Goal: Task Accomplishment & Management: Manage account settings

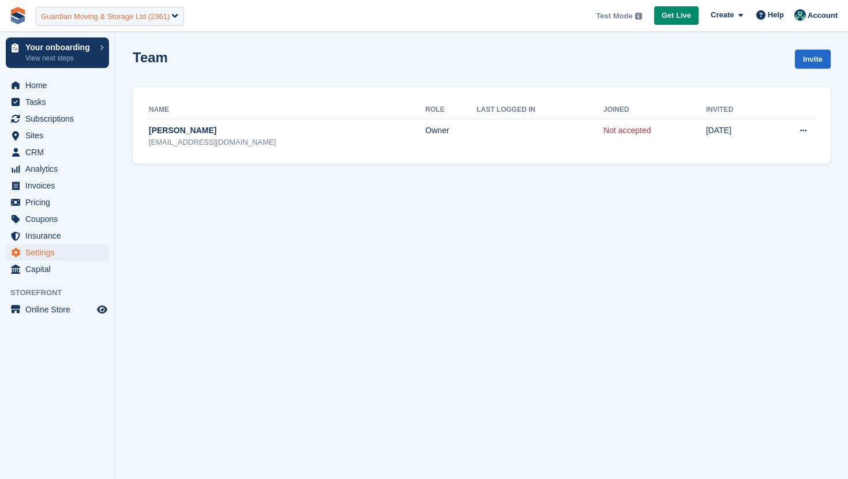
click at [126, 18] on div "Guardian Moving & Storage Ltd (2361)" at bounding box center [105, 17] width 129 height 12
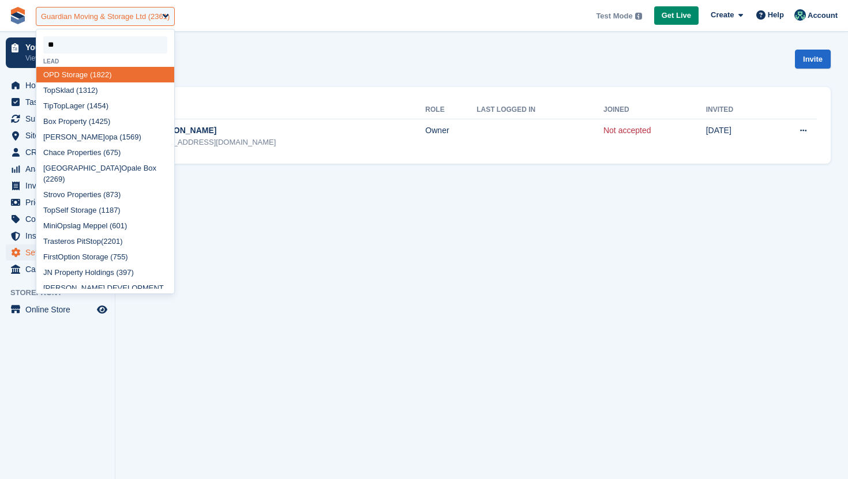
type input "*"
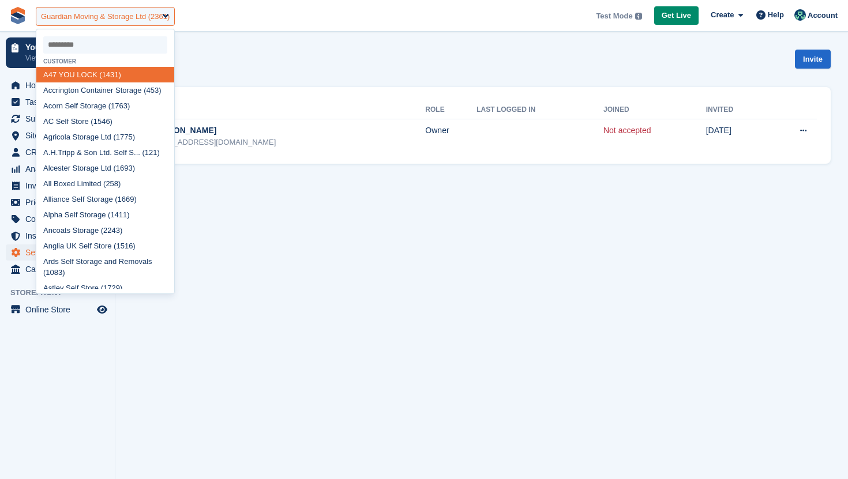
select select
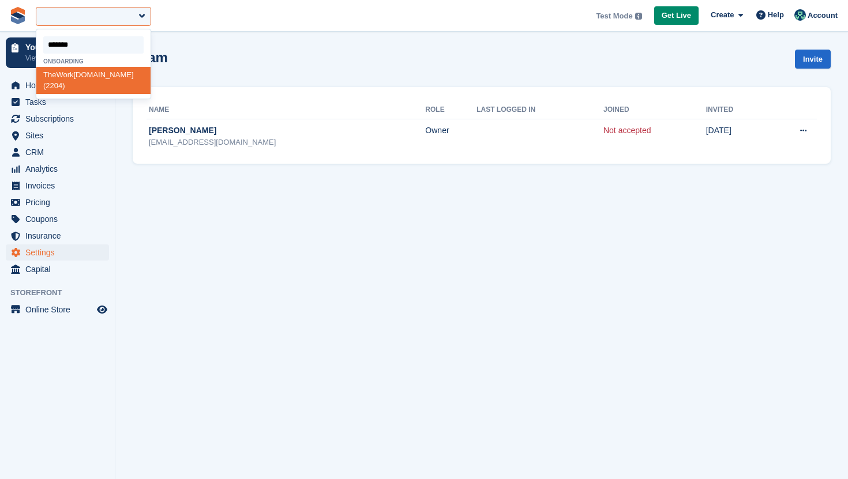
type input "********"
select select "****"
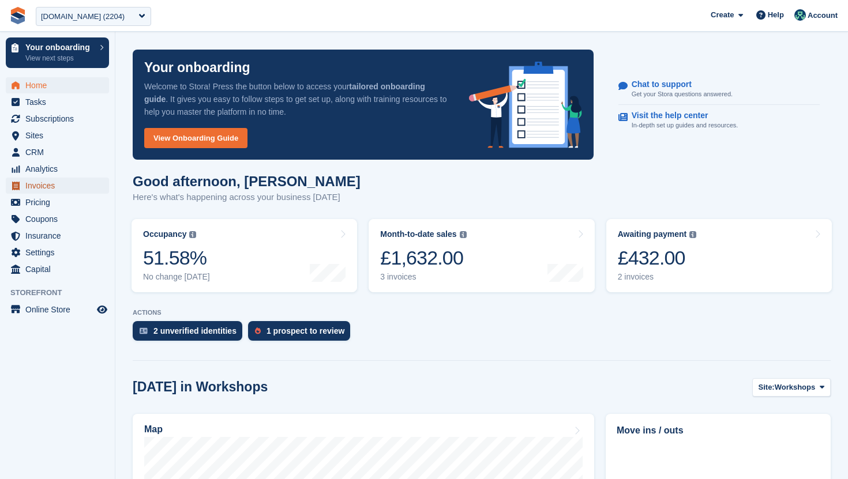
click at [57, 183] on span "Invoices" at bounding box center [59, 186] width 69 height 16
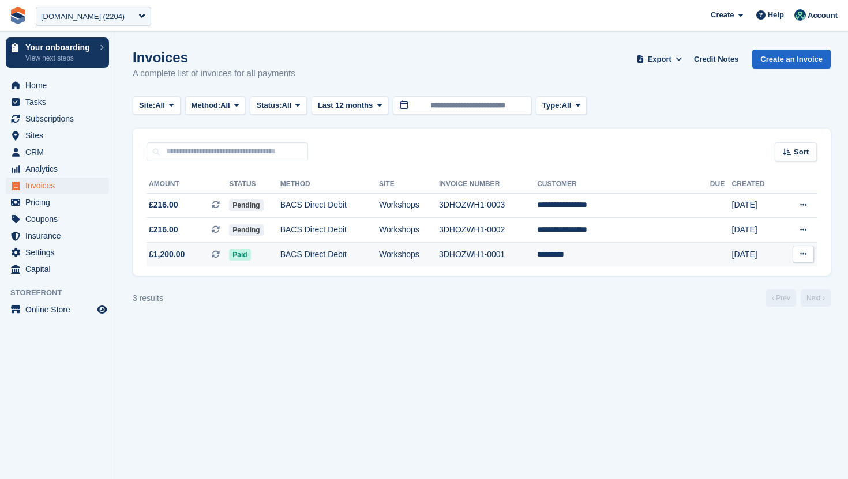
click at [318, 261] on td "BACS Direct Debit" at bounding box center [329, 254] width 99 height 24
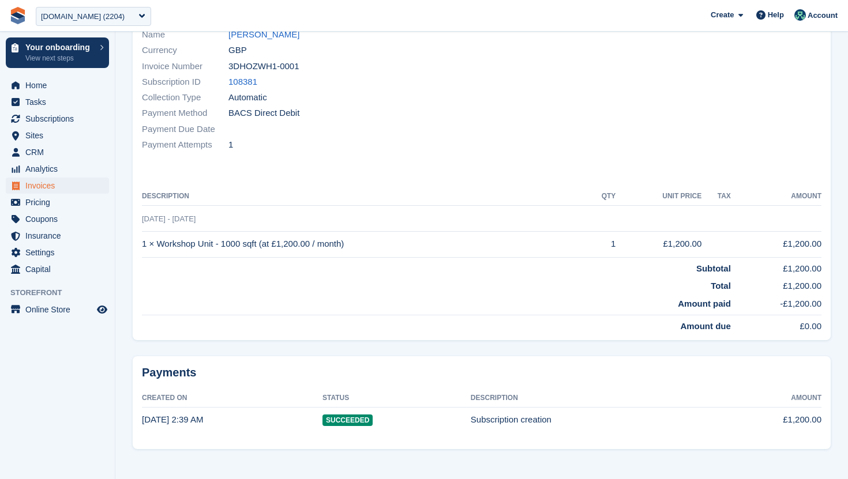
scroll to position [139, 0]
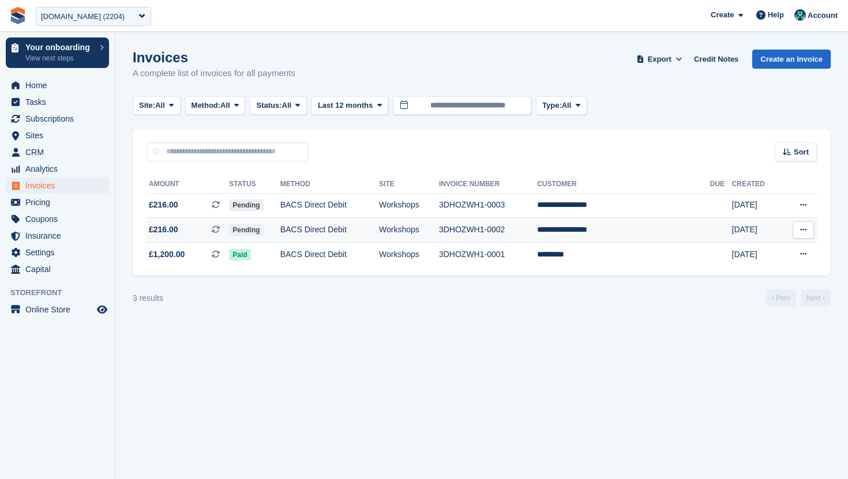
click at [320, 230] on td "BACS Direct Debit" at bounding box center [329, 230] width 99 height 25
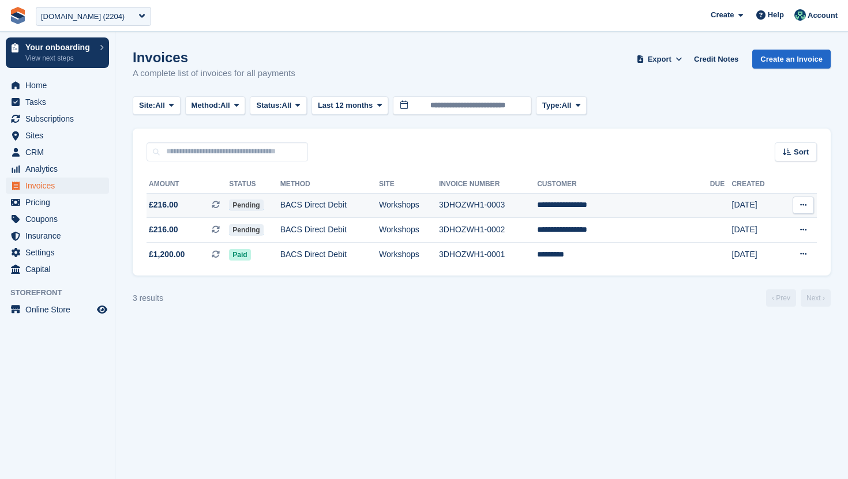
click at [346, 202] on td "BACS Direct Debit" at bounding box center [329, 205] width 99 height 25
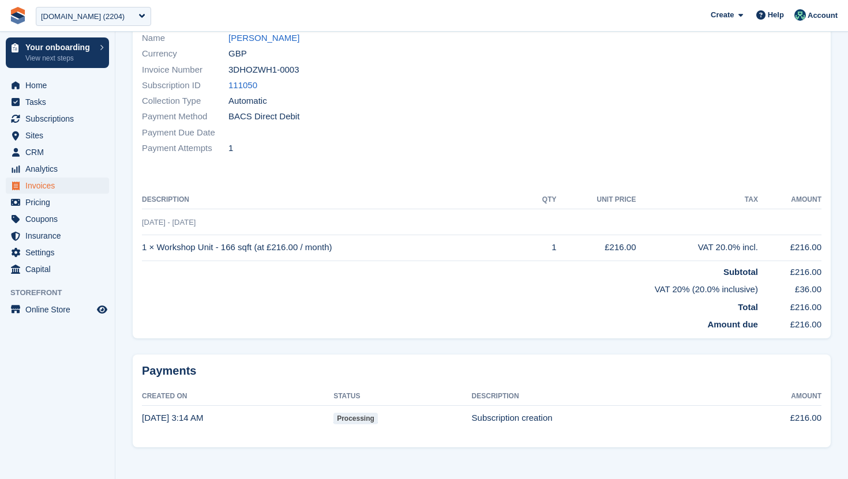
scroll to position [134, 0]
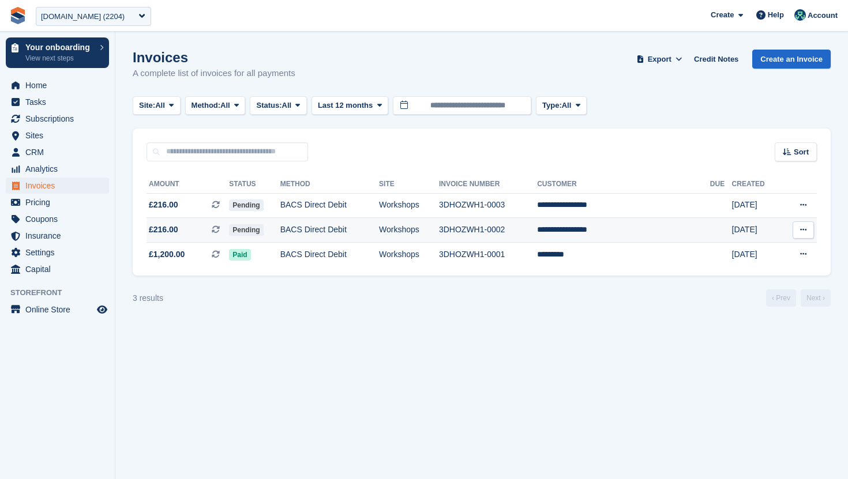
click at [352, 232] on td "BACS Direct Debit" at bounding box center [329, 230] width 99 height 25
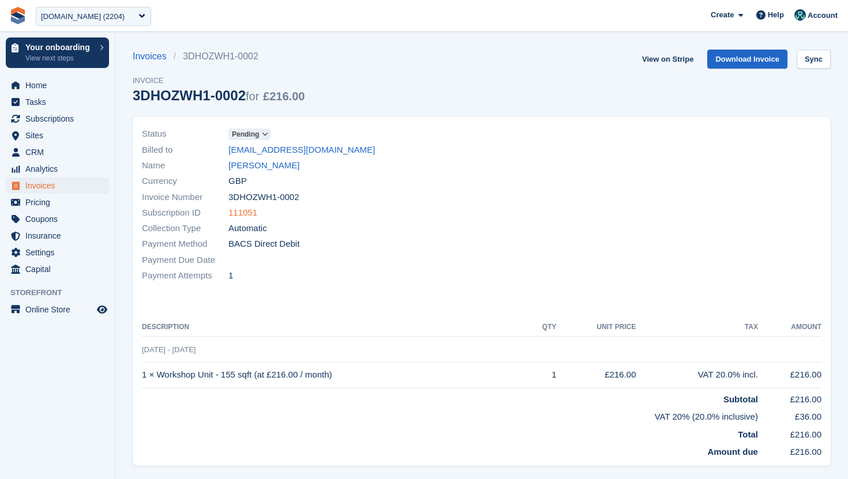
click at [242, 215] on link "111051" at bounding box center [242, 212] width 29 height 13
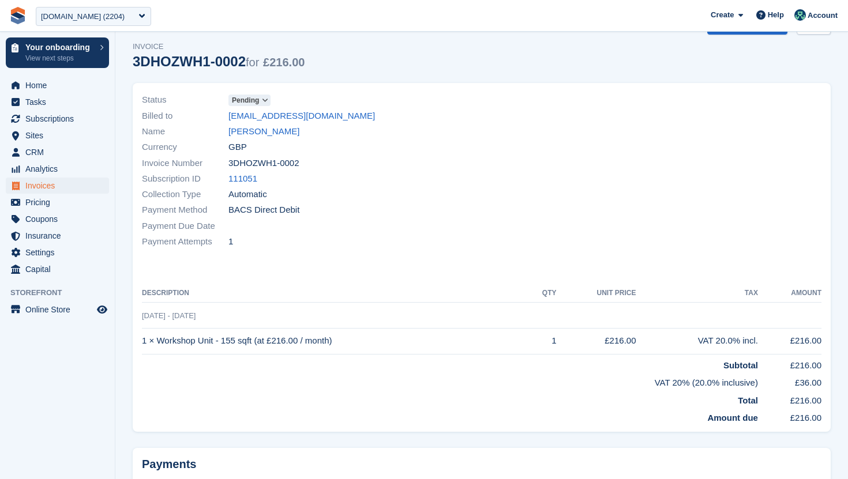
scroll to position [33, 0]
drag, startPoint x: 250, startPoint y: 63, endPoint x: 139, endPoint y: 62, distance: 111.3
click at [139, 62] on div "3DHOZWH1-0002 for £216.00" at bounding box center [219, 63] width 172 height 16
copy div "DHOZWH1-0002"
click at [139, 62] on div "3DHOZWH1-0002 for £216.00" at bounding box center [219, 63] width 172 height 16
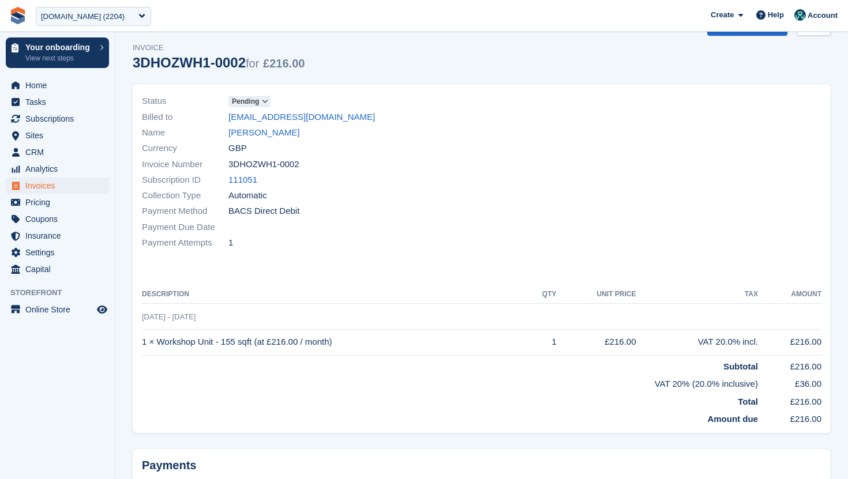
drag, startPoint x: 130, startPoint y: 62, endPoint x: 249, endPoint y: 66, distance: 118.9
click at [249, 66] on section "Invoices 3DHOZWH1-0002 Invoice 3DHOZWH1-0002 for £216.00 View on Stripe Downloa…" at bounding box center [481, 273] width 732 height 613
copy div "3DHOZWH1-0002"
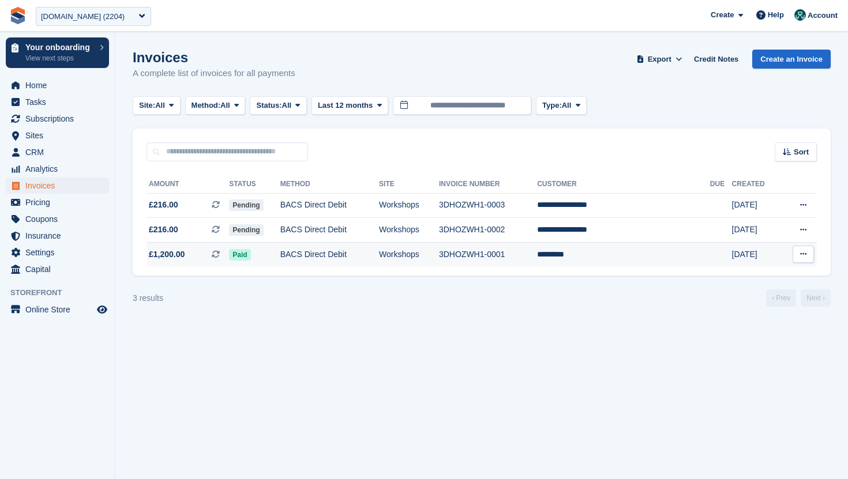
click at [343, 254] on td "BACS Direct Debit" at bounding box center [329, 254] width 99 height 24
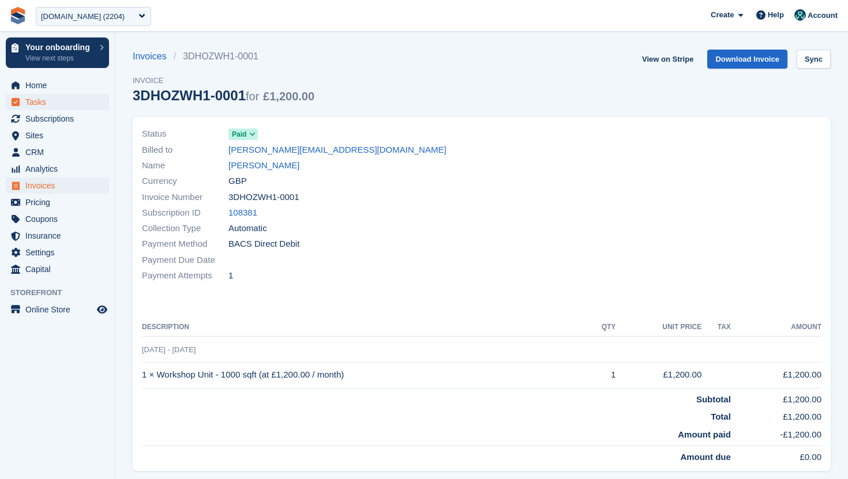
drag, startPoint x: 250, startPoint y: 97, endPoint x: 103, endPoint y: 97, distance: 147.1
click at [103, 97] on div "Your onboarding View next steps Home Tasks Subscriptions Subscriptions Subscrip…" at bounding box center [424, 309] width 848 height 618
click at [136, 99] on div "3DHOZWH1-0001 for £1,200.00" at bounding box center [224, 96] width 182 height 16
drag, startPoint x: 136, startPoint y: 99, endPoint x: 243, endPoint y: 99, distance: 107.3
click at [243, 99] on div "3DHOZWH1-0001 for £1,200.00" at bounding box center [224, 96] width 182 height 16
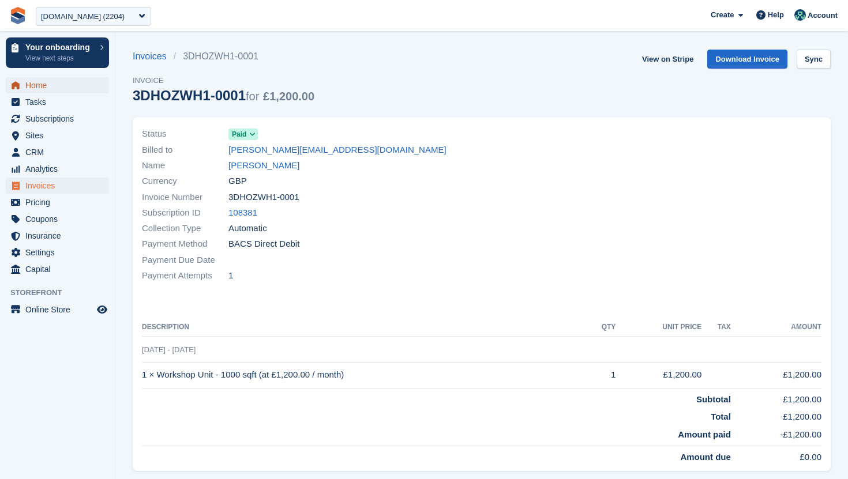
click at [51, 81] on span "Home" at bounding box center [59, 85] width 69 height 16
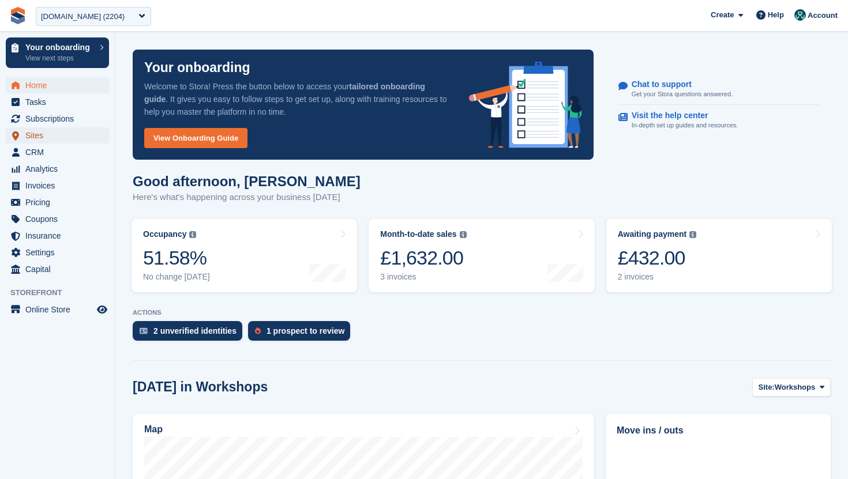
click at [54, 141] on span "Sites" at bounding box center [59, 135] width 69 height 16
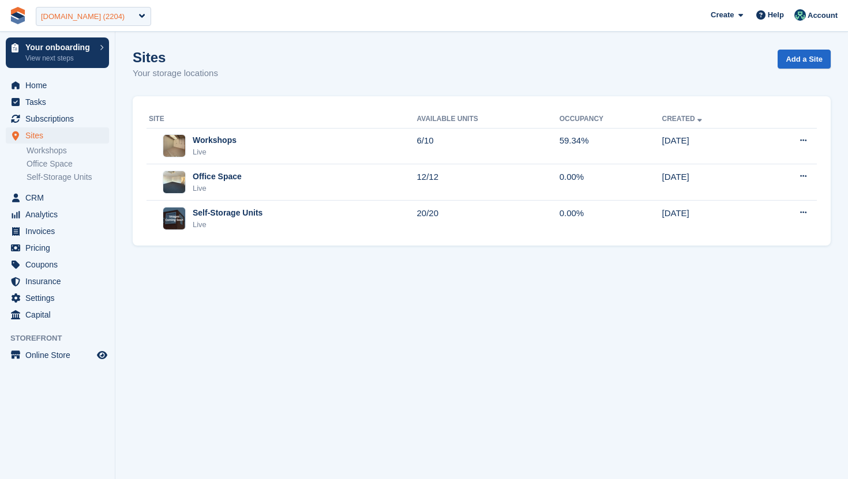
click at [125, 20] on div "[DOMAIN_NAME] (2204)" at bounding box center [83, 17] width 84 height 12
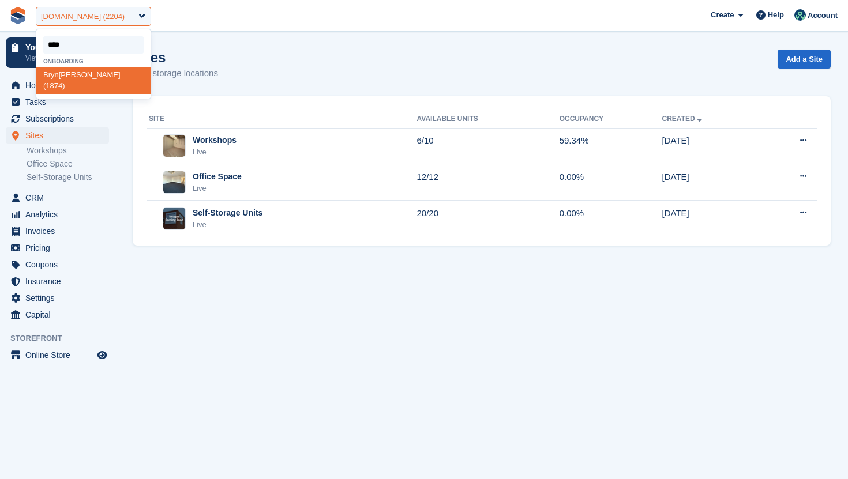
type input "****"
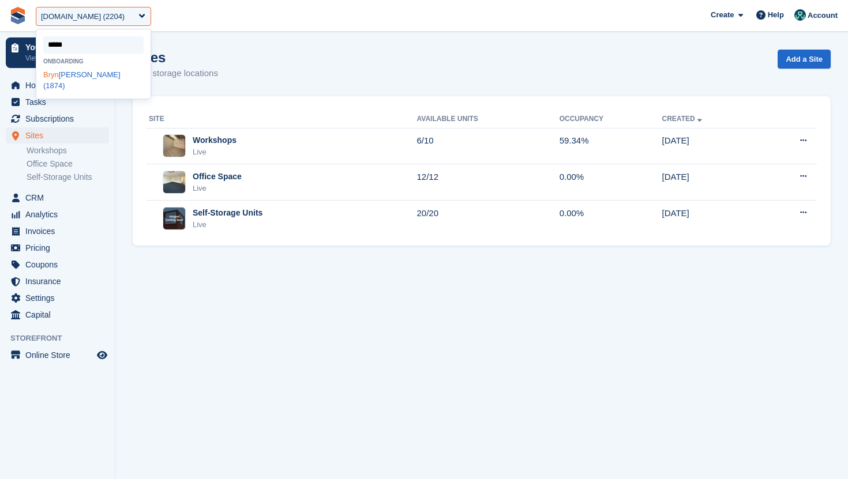
click at [123, 77] on div "Bryn Rodyn Storage (1874)" at bounding box center [93, 80] width 114 height 27
select select "****"
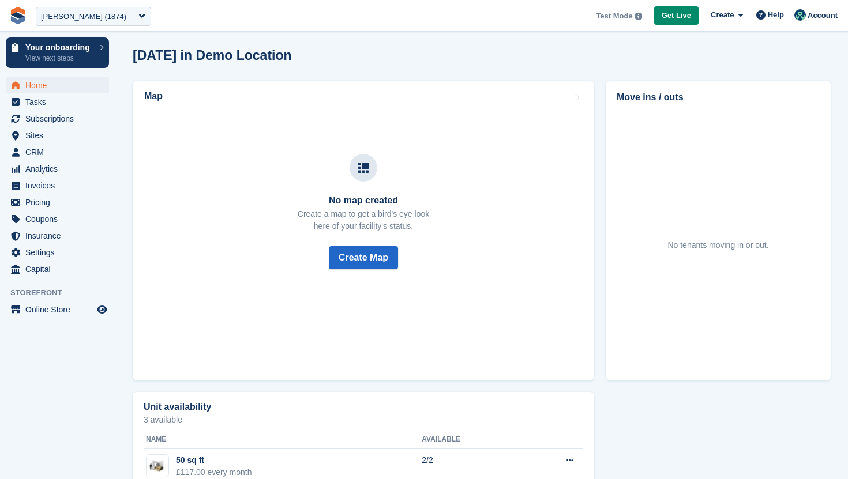
scroll to position [383, 0]
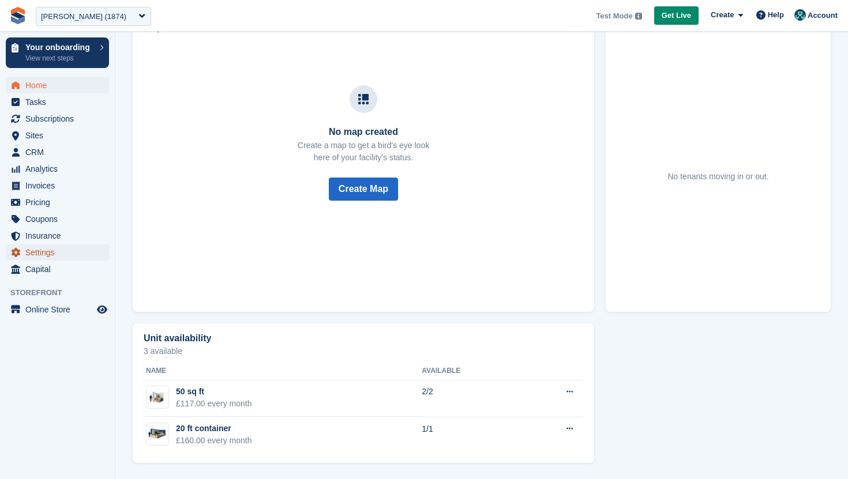
click at [77, 246] on span "Settings" at bounding box center [59, 253] width 69 height 16
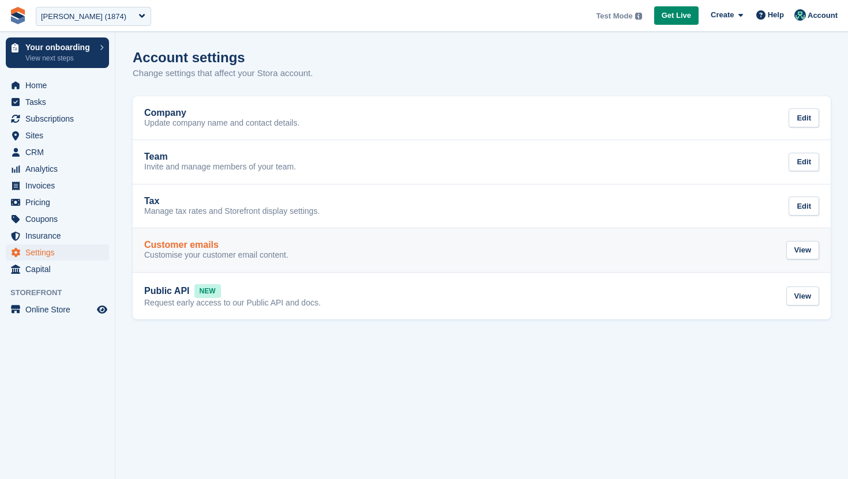
click at [205, 238] on link "Customer emails Customise your customer email content. View" at bounding box center [482, 250] width 698 height 44
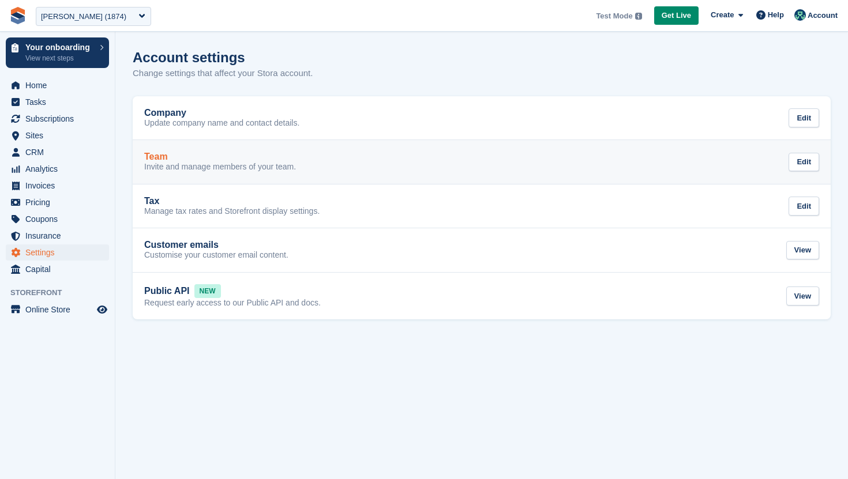
click at [201, 163] on p "Invite and manage members of your team." at bounding box center [220, 167] width 152 height 10
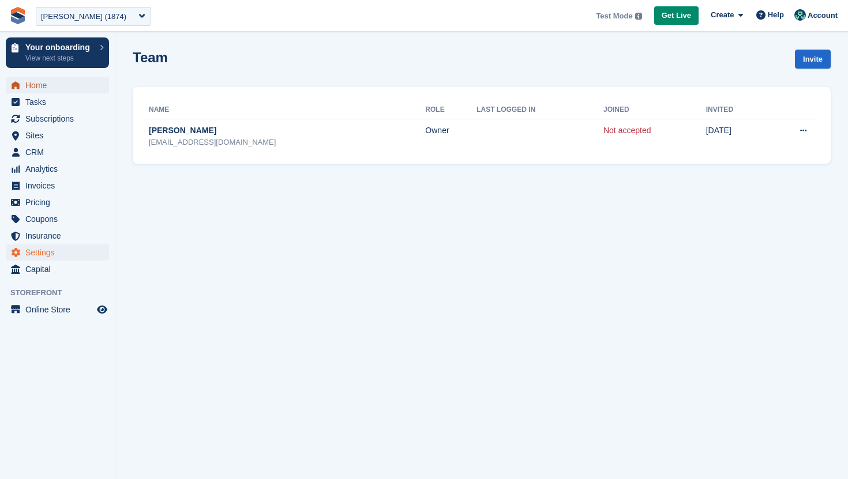
click at [58, 88] on span "Home" at bounding box center [59, 85] width 69 height 16
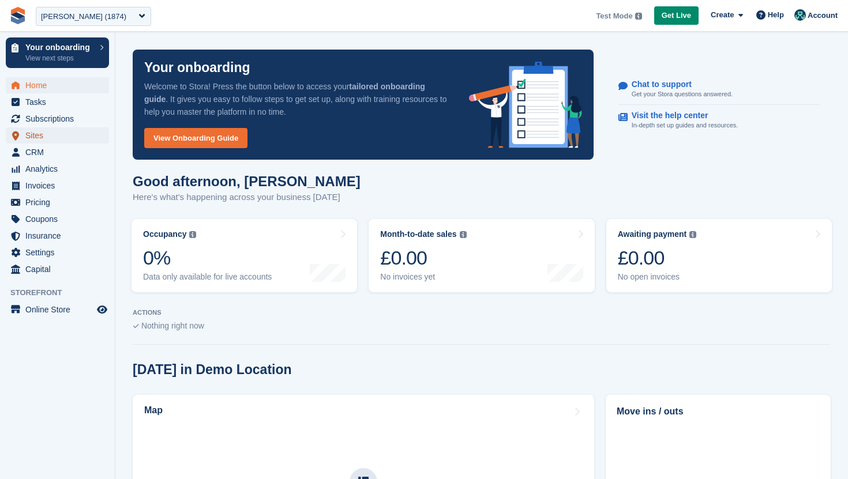
click at [48, 138] on span "Sites" at bounding box center [59, 135] width 69 height 16
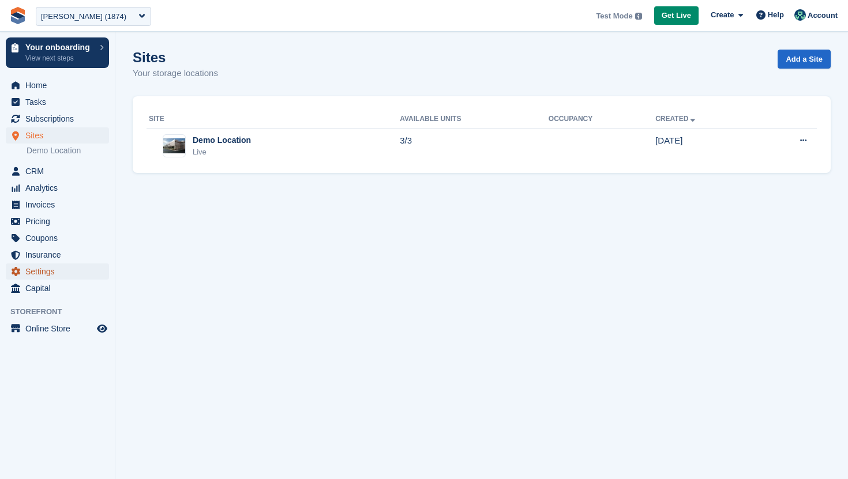
click span "Settings"
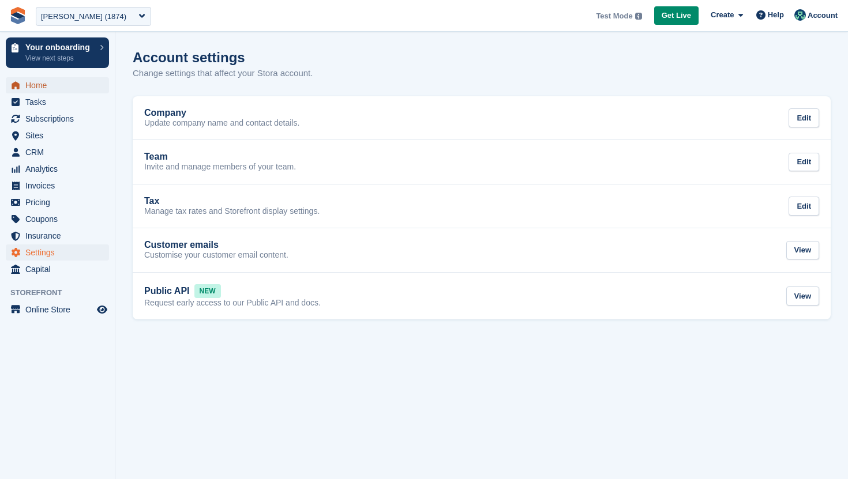
click span "Home"
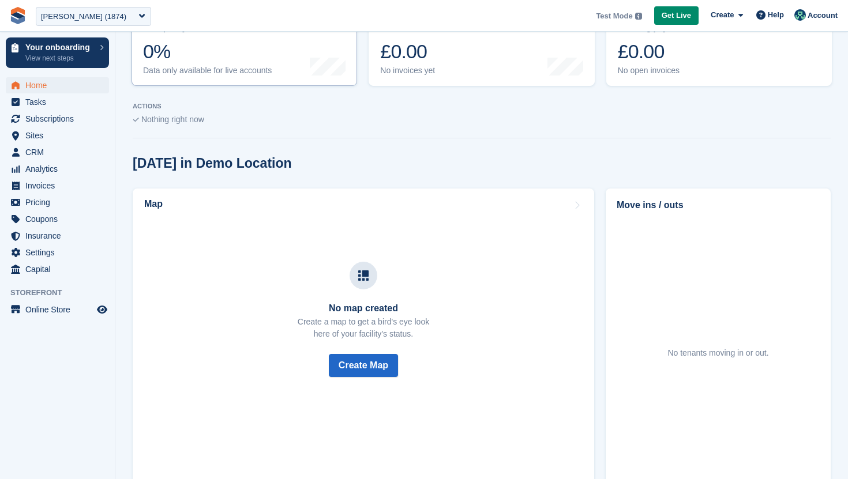
scroll to position [383, 0]
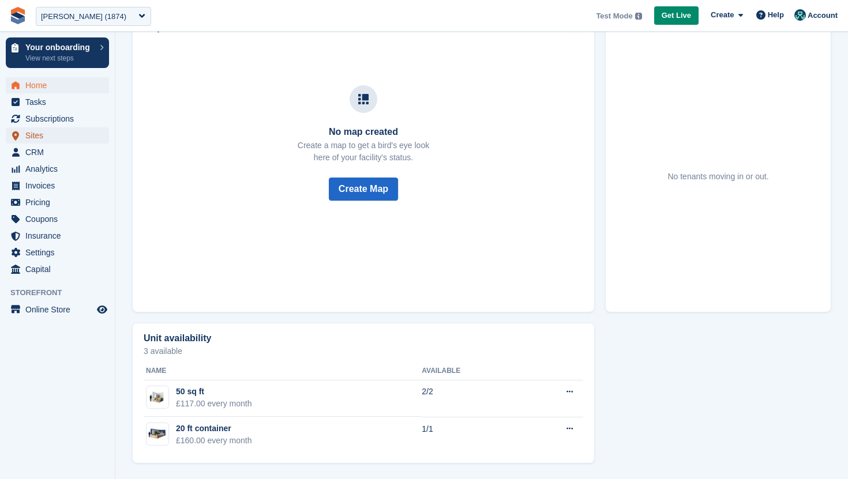
click at [49, 132] on span "Sites" at bounding box center [59, 135] width 69 height 16
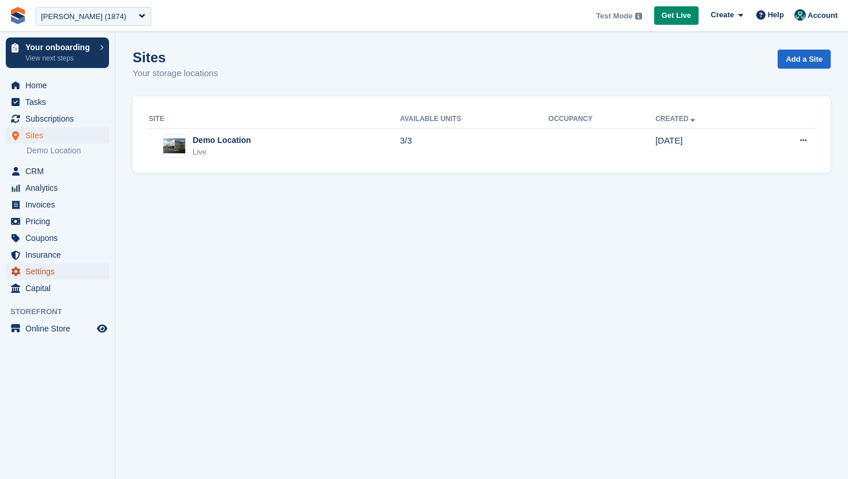
click at [51, 272] on span "Settings" at bounding box center [59, 272] width 69 height 16
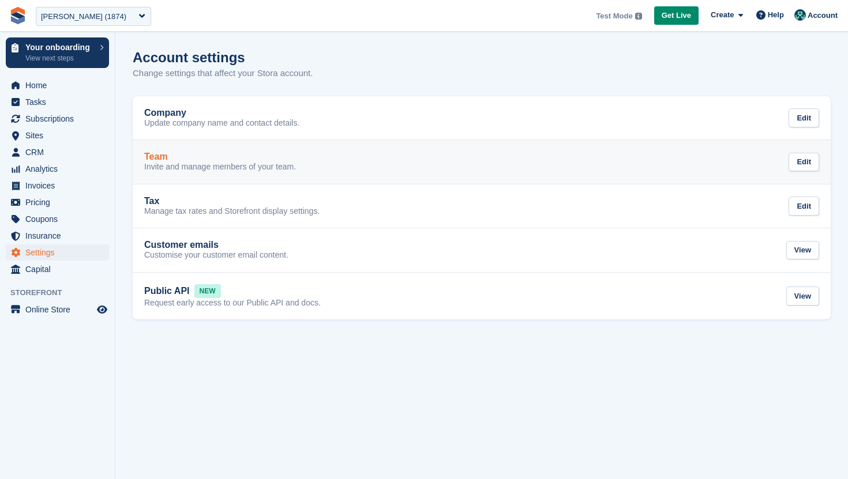
click at [202, 156] on div "Team" at bounding box center [220, 157] width 152 height 10
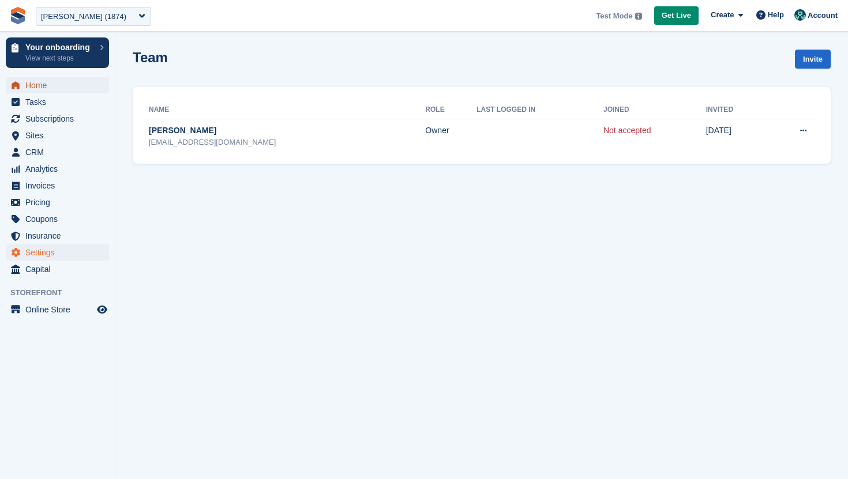
click at [74, 82] on span "Home" at bounding box center [59, 85] width 69 height 16
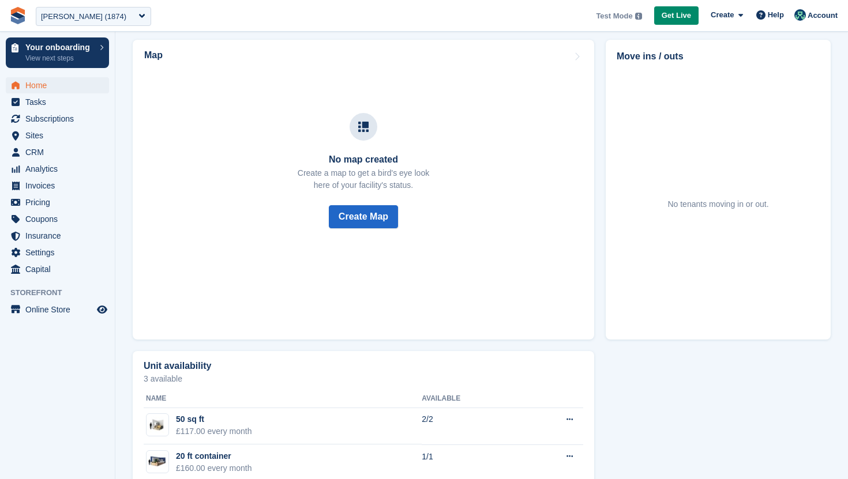
scroll to position [356, 0]
click at [68, 18] on div "[PERSON_NAME] (1874)" at bounding box center [83, 17] width 85 height 12
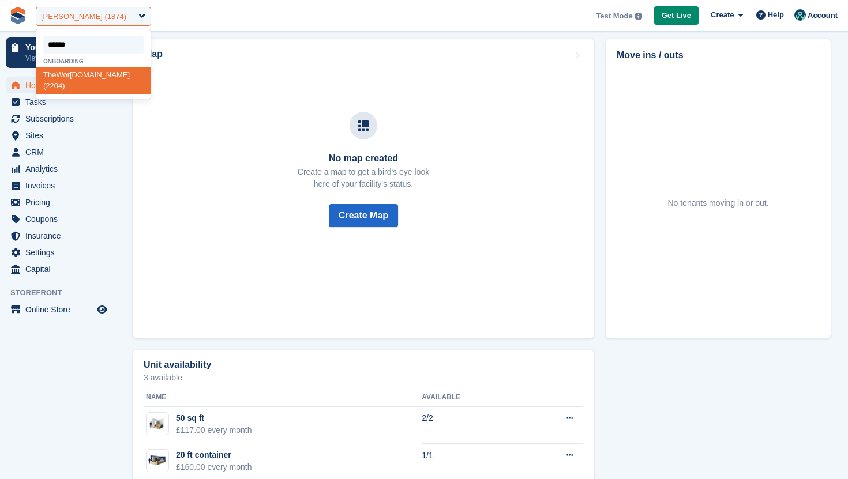
type input "*******"
select select "****"
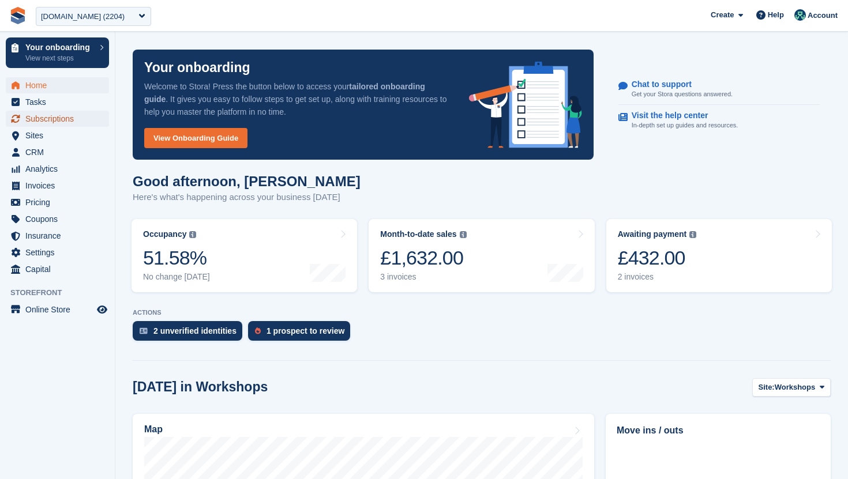
click at [59, 122] on span "Subscriptions" at bounding box center [59, 119] width 69 height 16
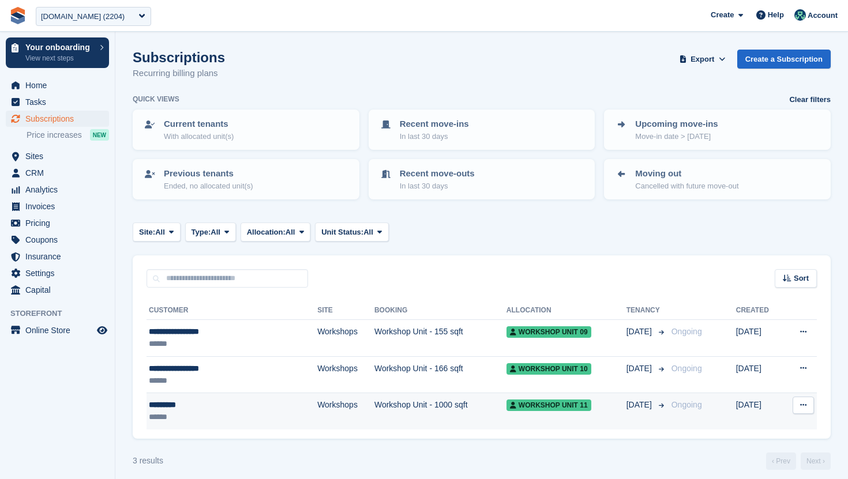
click at [243, 394] on td "********* ******" at bounding box center [231, 411] width 171 height 36
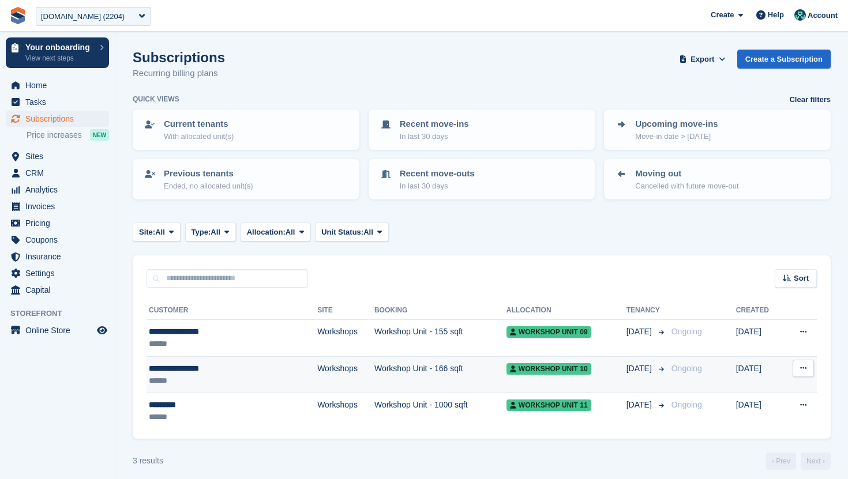
click at [265, 367] on div "**********" at bounding box center [208, 369] width 118 height 12
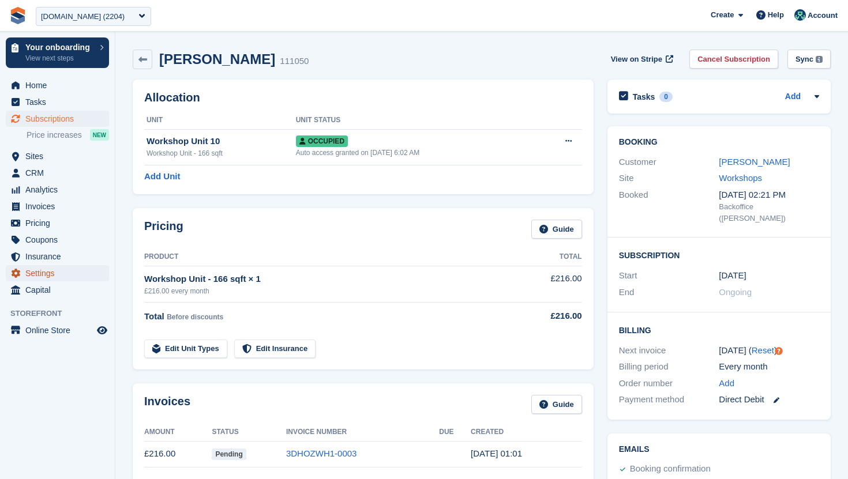
click at [74, 272] on span "Settings" at bounding box center [59, 273] width 69 height 16
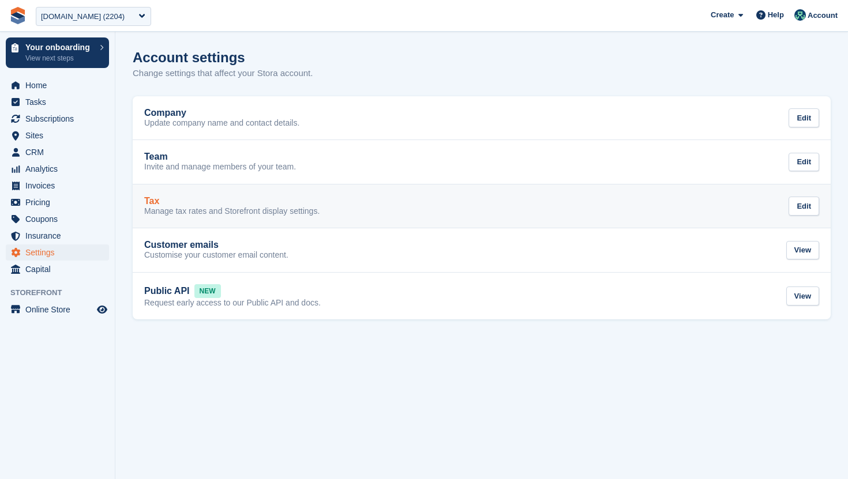
click at [250, 200] on div "Tax" at bounding box center [231, 201] width 175 height 10
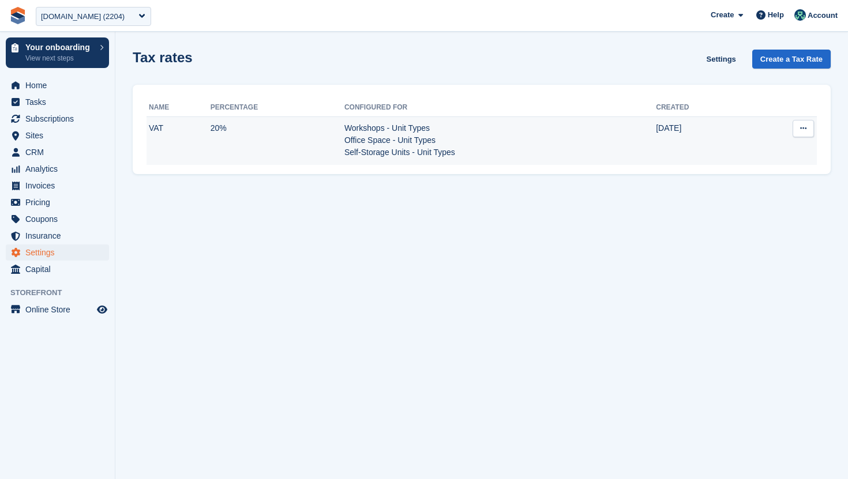
click at [273, 140] on td "20%" at bounding box center [278, 141] width 134 height 48
click at [681, 140] on td "[DATE]" at bounding box center [702, 141] width 93 height 48
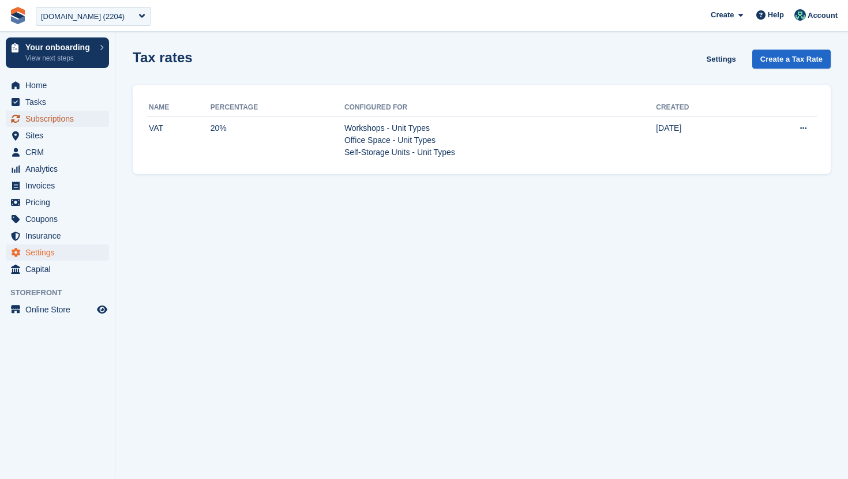
click at [78, 118] on span "Subscriptions" at bounding box center [59, 119] width 69 height 16
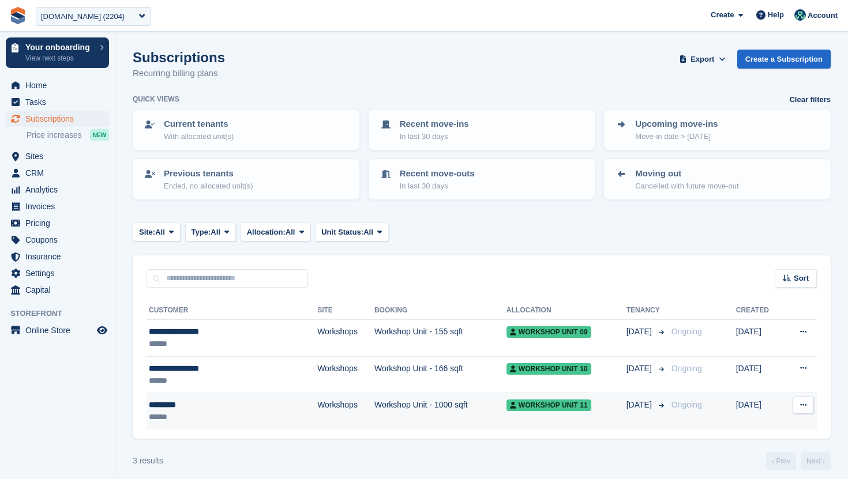
click at [250, 407] on div "*********" at bounding box center [208, 405] width 118 height 12
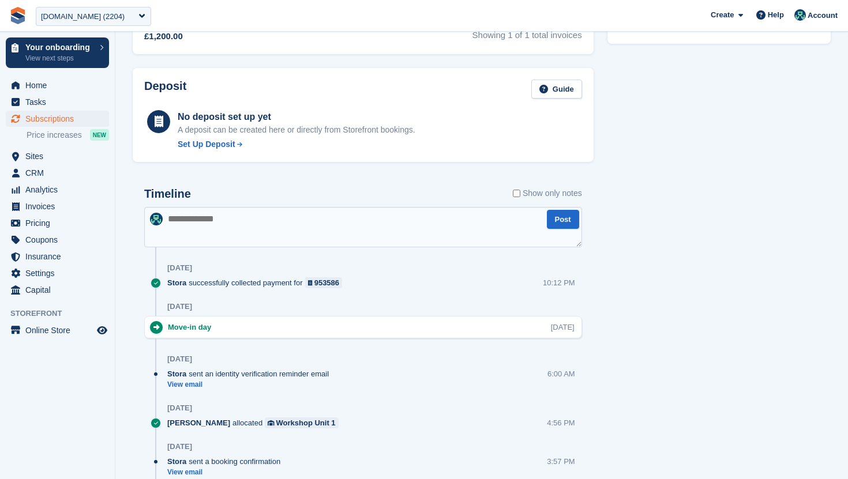
scroll to position [464, 0]
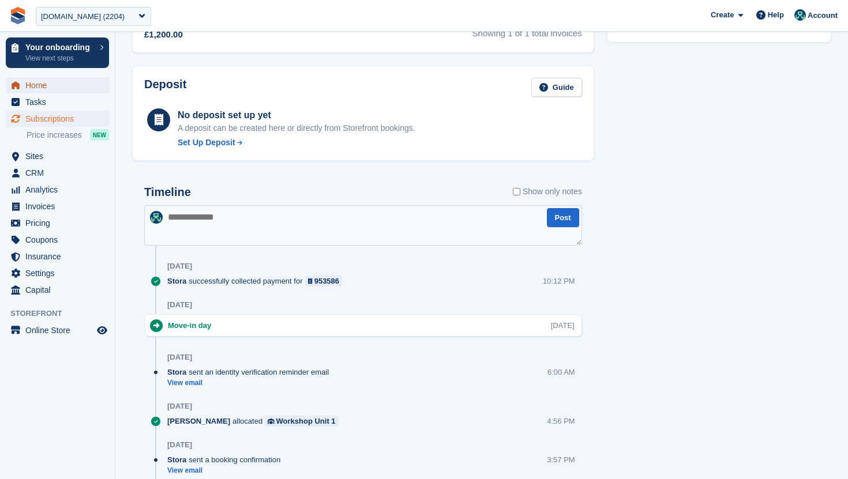
click at [78, 78] on span "Home" at bounding box center [59, 85] width 69 height 16
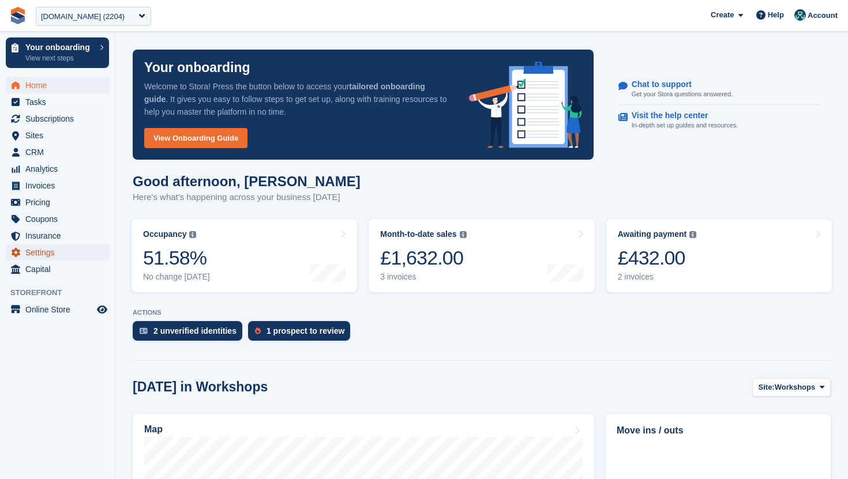
click at [47, 247] on span "Settings" at bounding box center [59, 253] width 69 height 16
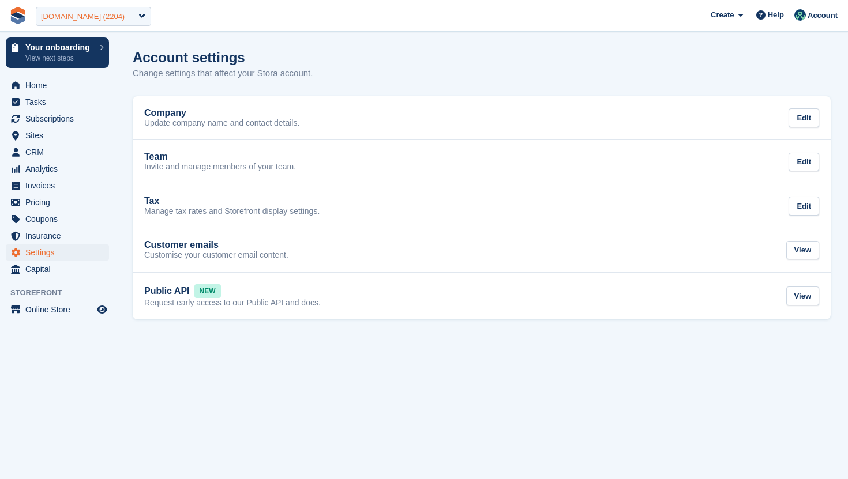
click at [121, 20] on div "TheWorkstore.co.uk (2204)" at bounding box center [83, 17] width 84 height 12
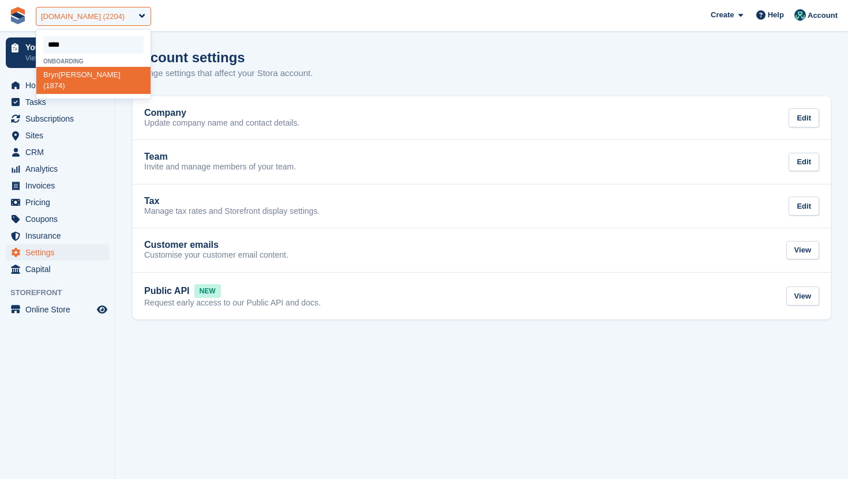
type input "****"
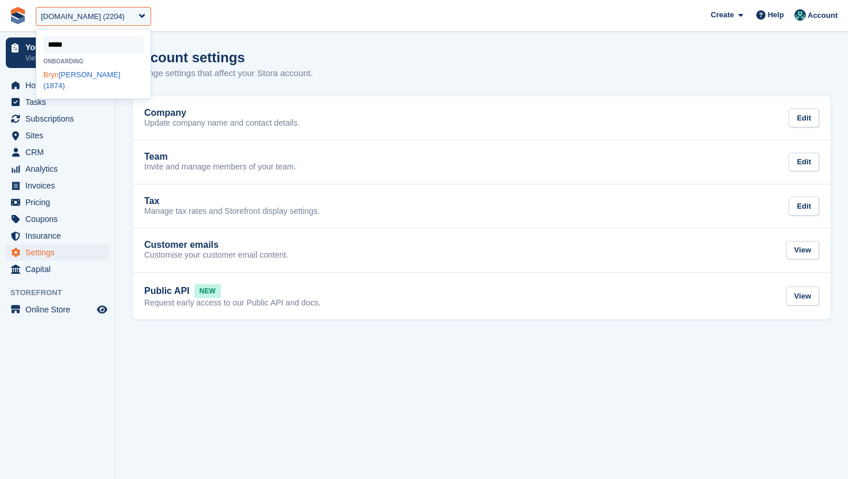
click at [115, 74] on div "Bryn Rodyn Storage (1874)" at bounding box center [93, 80] width 114 height 27
select select "****"
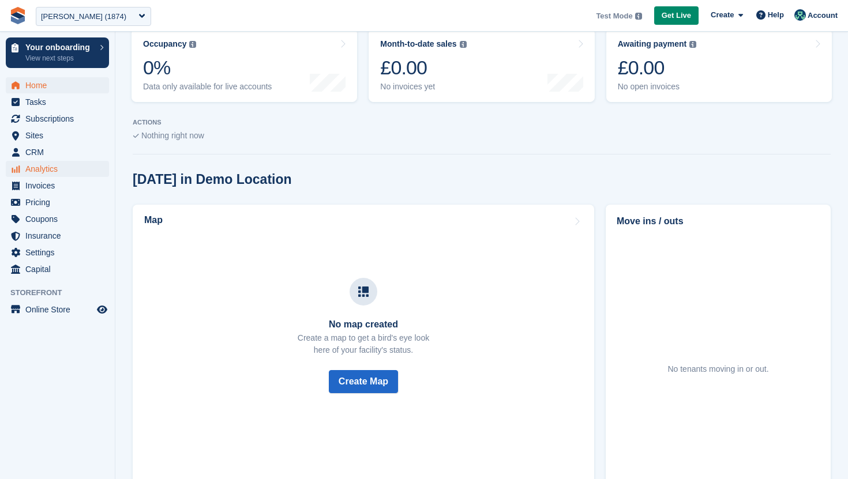
scroll to position [191, 0]
click at [29, 257] on span "Settings" at bounding box center [59, 253] width 69 height 16
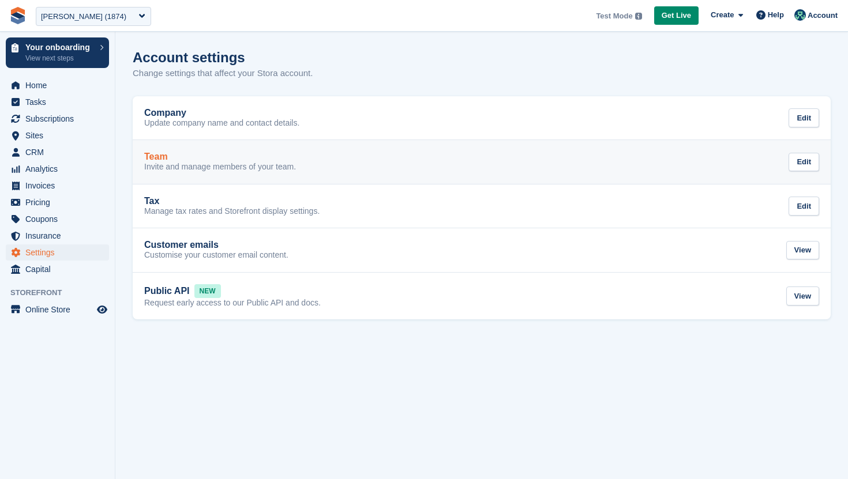
click at [168, 150] on link "Team Invite and manage members of your team. Edit" at bounding box center [482, 162] width 698 height 44
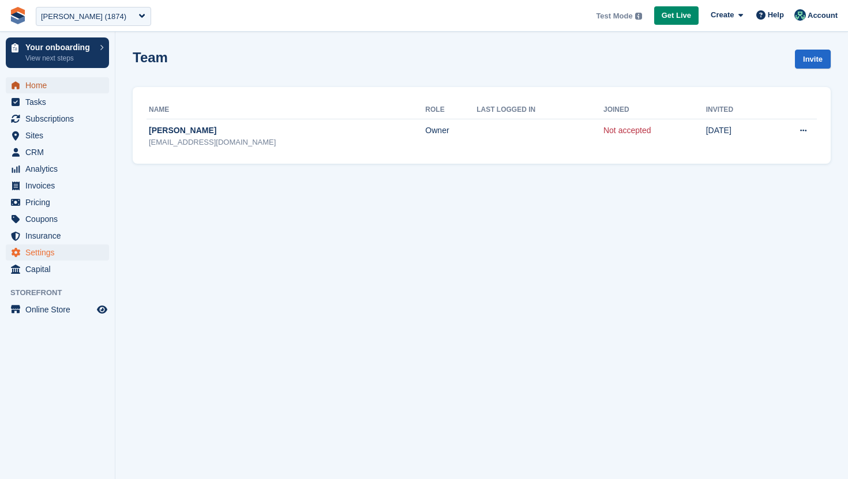
click at [64, 88] on span "Home" at bounding box center [59, 85] width 69 height 16
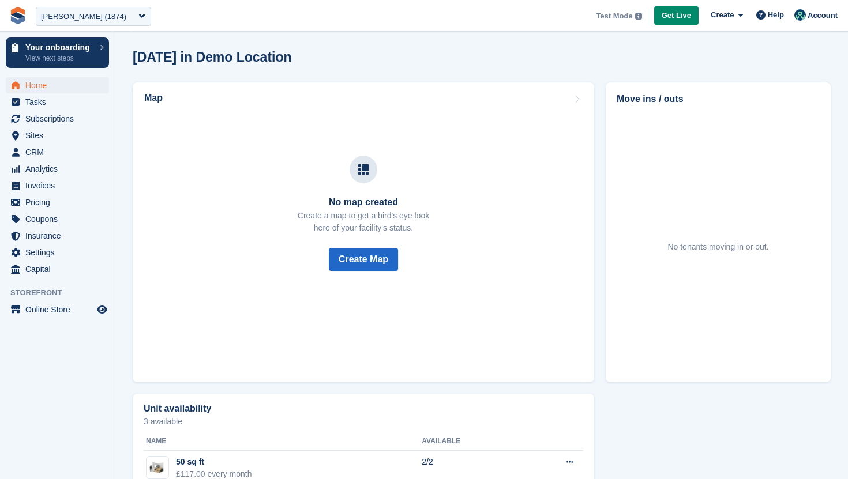
scroll to position [383, 0]
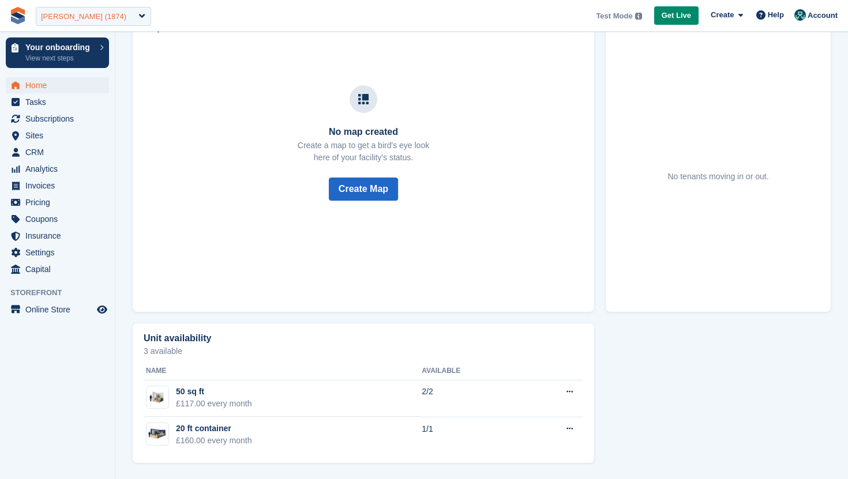
click at [89, 17] on div "[PERSON_NAME] (1874)" at bounding box center [83, 17] width 85 height 12
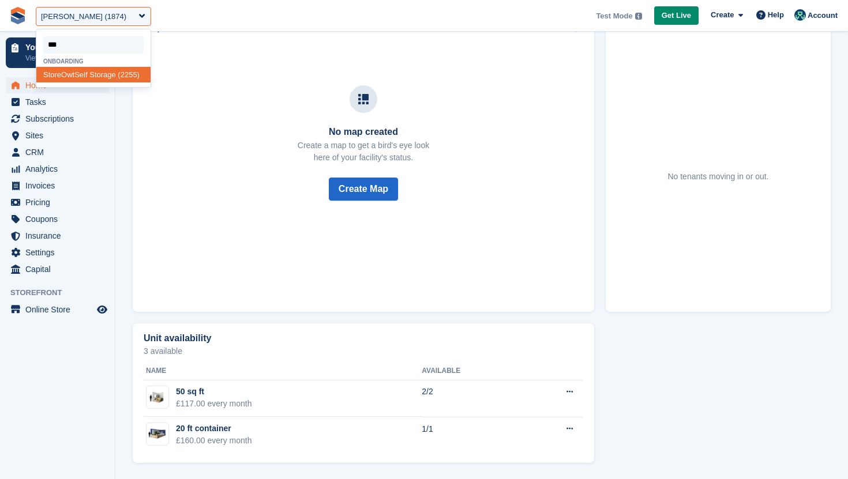
click at [87, 41] on input "select-one" at bounding box center [93, 44] width 100 height 17
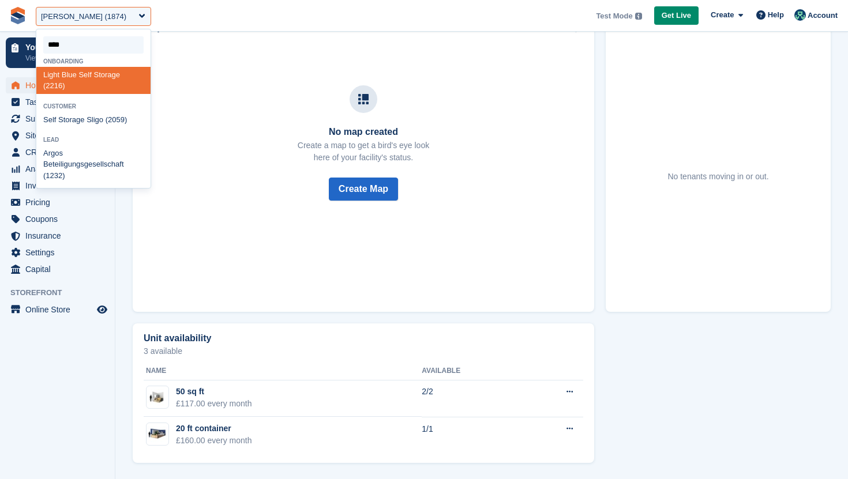
type input "*****"
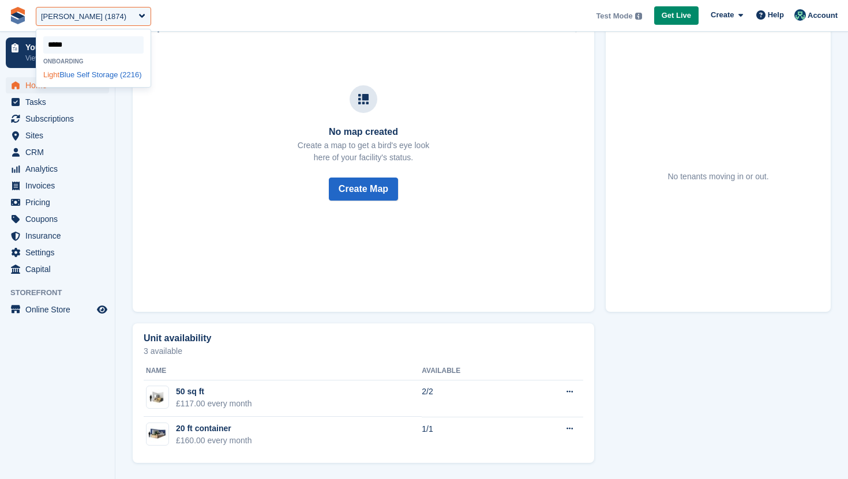
click at [98, 81] on div "Light Blue Self Storage (2216)" at bounding box center [93, 75] width 114 height 16
select select "****"
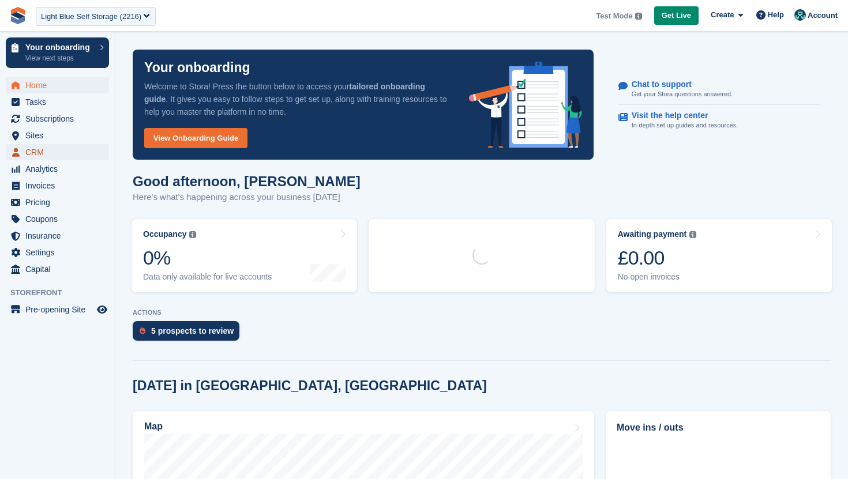
click at [60, 153] on span "CRM" at bounding box center [59, 152] width 69 height 16
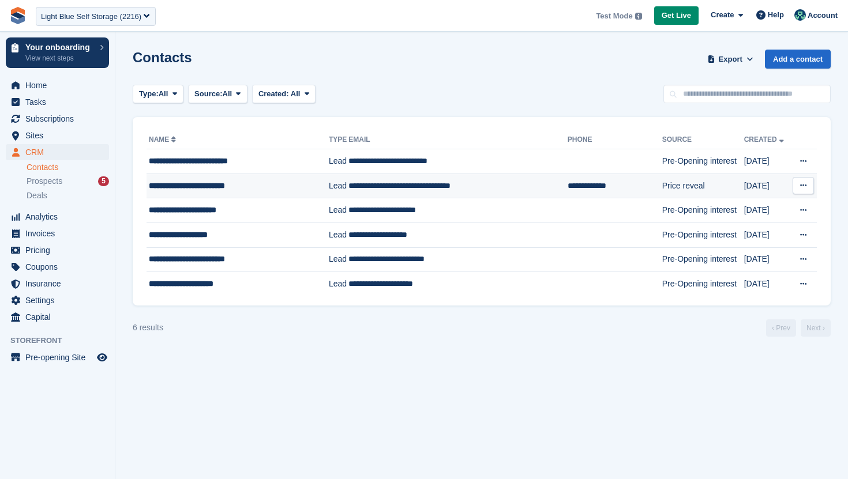
click at [255, 189] on div "**********" at bounding box center [231, 186] width 164 height 12
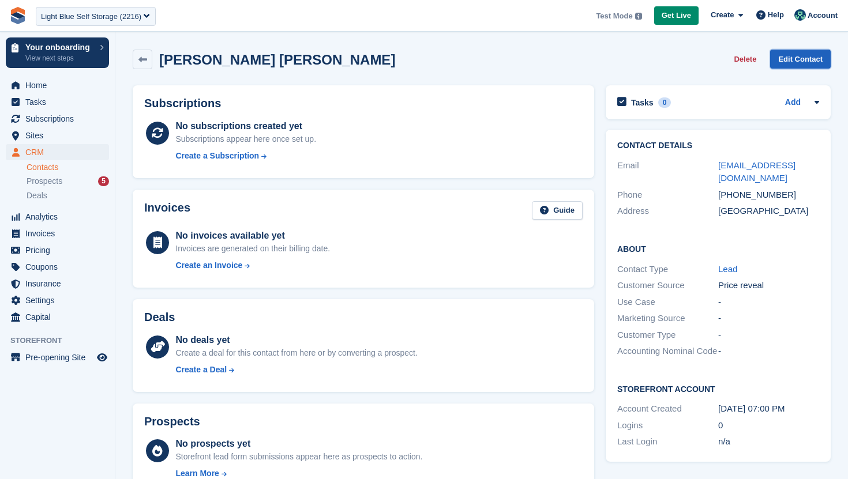
click at [806, 59] on link "Edit Contact" at bounding box center [800, 59] width 61 height 19
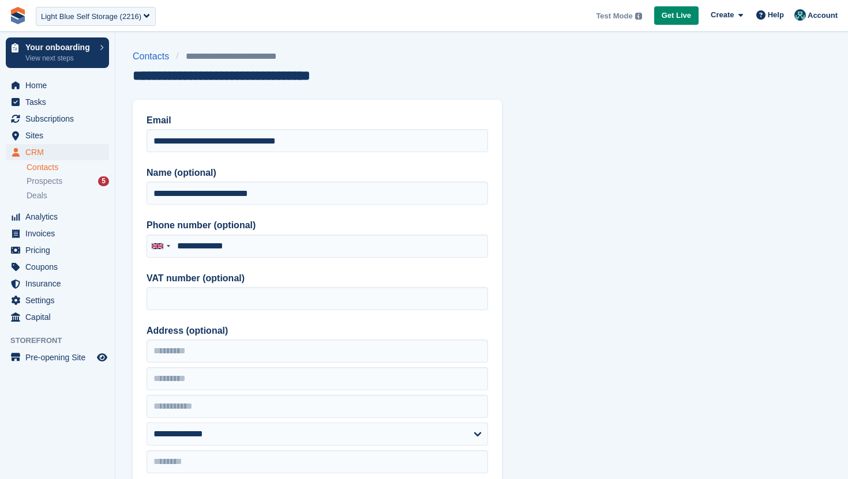
type input "**********"
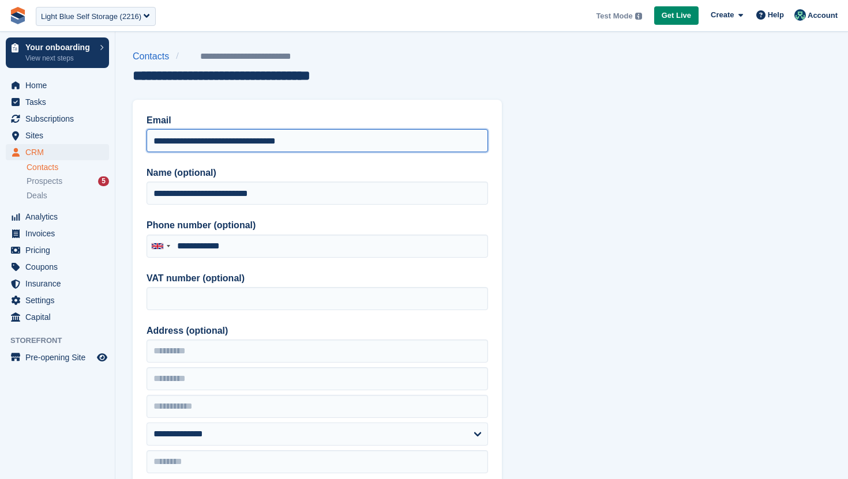
drag, startPoint x: 340, startPoint y: 146, endPoint x: 158, endPoint y: 129, distance: 182.5
click at [158, 129] on input "**********" at bounding box center [316, 140] width 341 height 23
paste input "email"
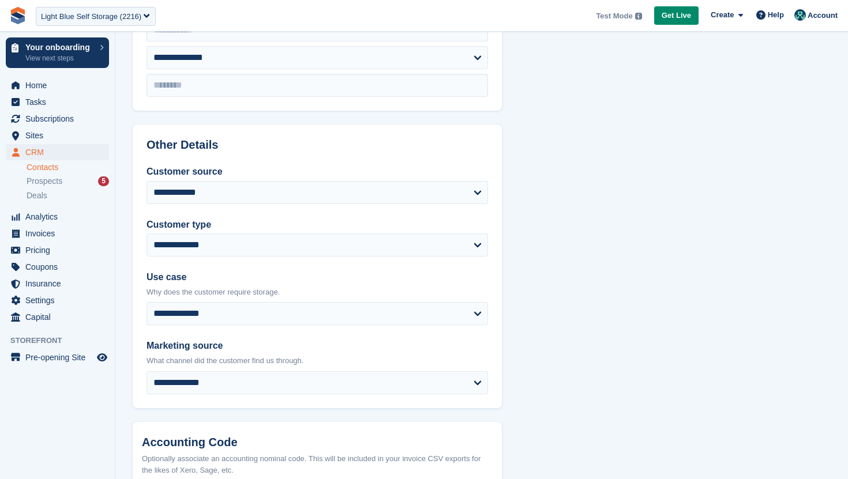
scroll to position [503, 0]
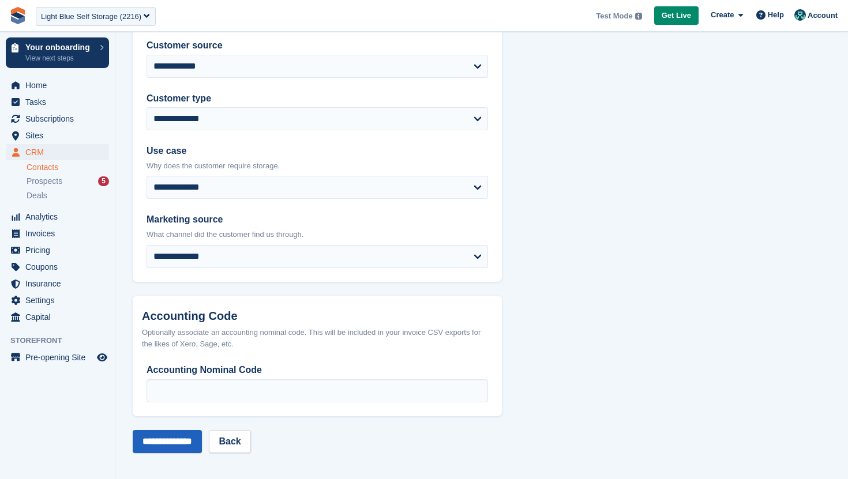
type input "**********"
click at [199, 439] on input "**********" at bounding box center [167, 441] width 69 height 23
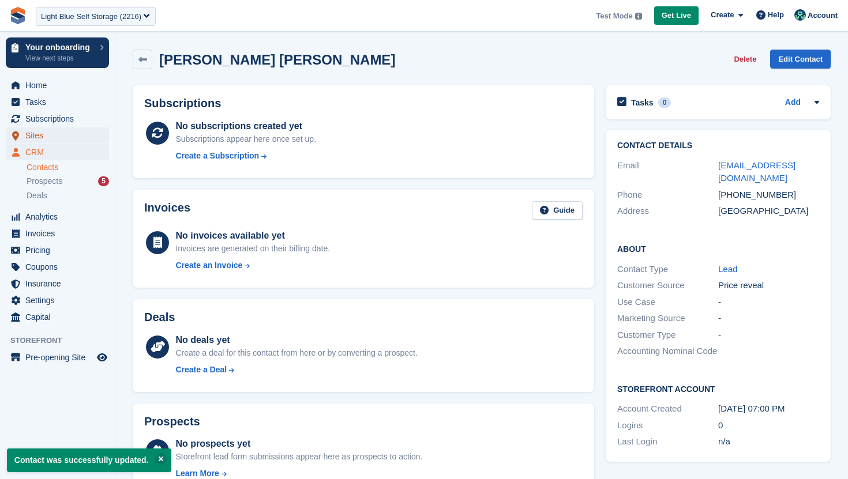
click at [41, 135] on span "Sites" at bounding box center [59, 135] width 69 height 16
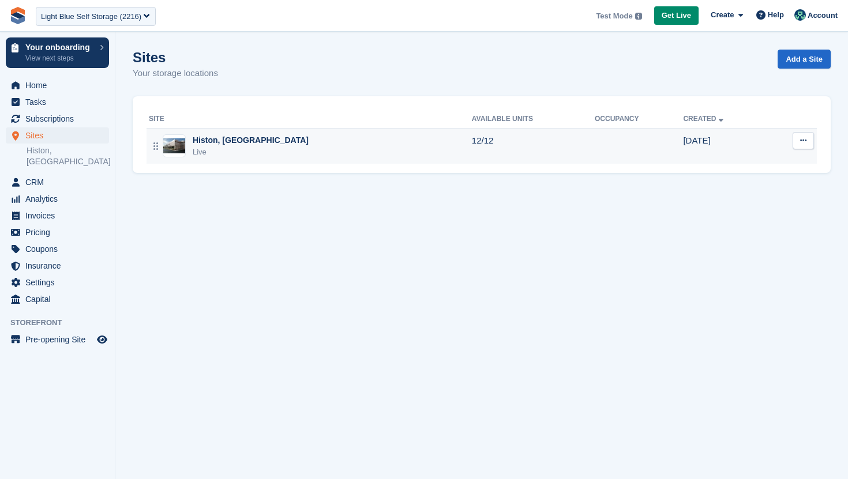
click at [300, 148] on div "Histon, North Cambridge Live" at bounding box center [310, 146] width 323 height 24
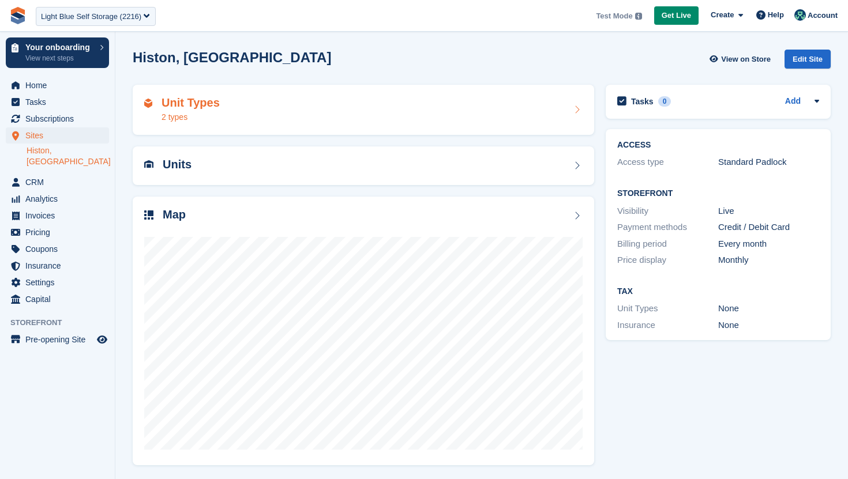
click at [341, 103] on div "Unit Types 2 types" at bounding box center [363, 110] width 438 height 28
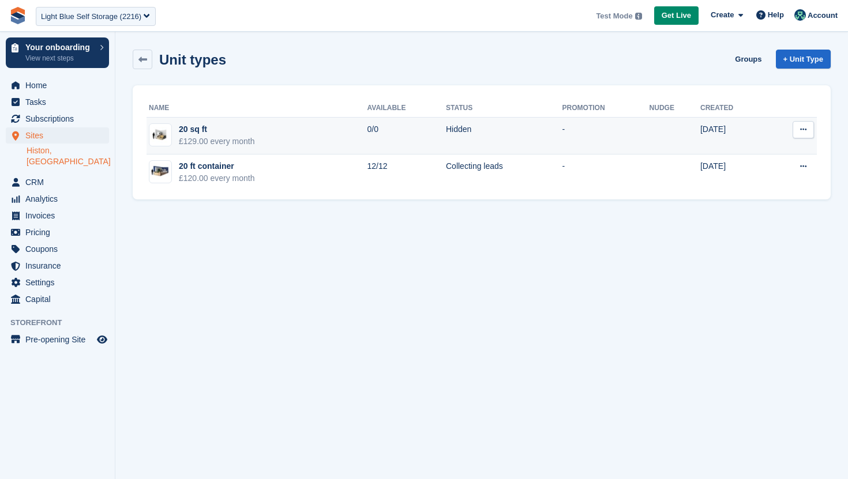
click at [266, 140] on td "20 sq ft £129.00 every month" at bounding box center [256, 136] width 221 height 37
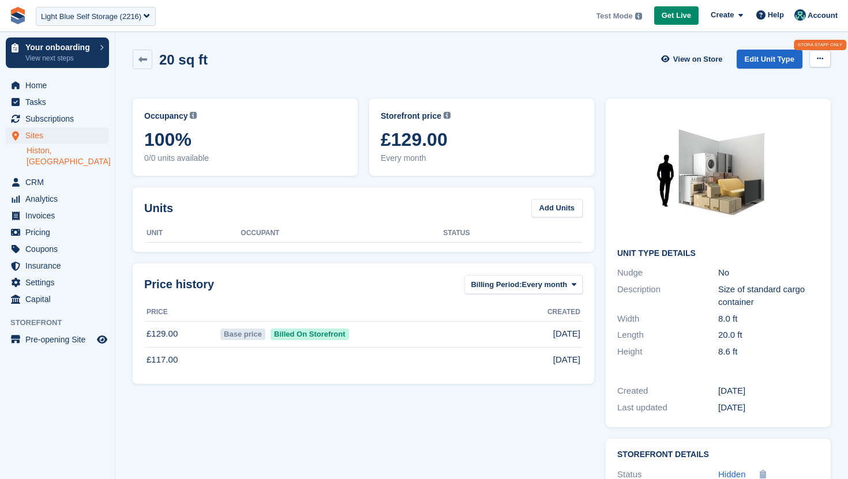
click at [820, 61] on icon at bounding box center [820, 58] width 6 height 7
click at [798, 84] on p "Delete Unit Type" at bounding box center [775, 81] width 100 height 15
